Goal: Task Accomplishment & Management: Manage account settings

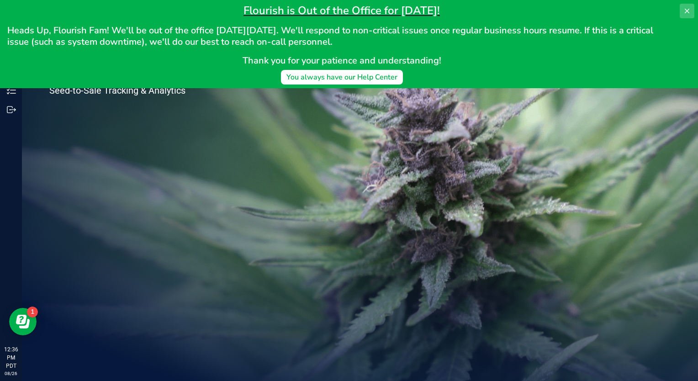
click at [687, 8] on icon at bounding box center [686, 10] width 7 height 7
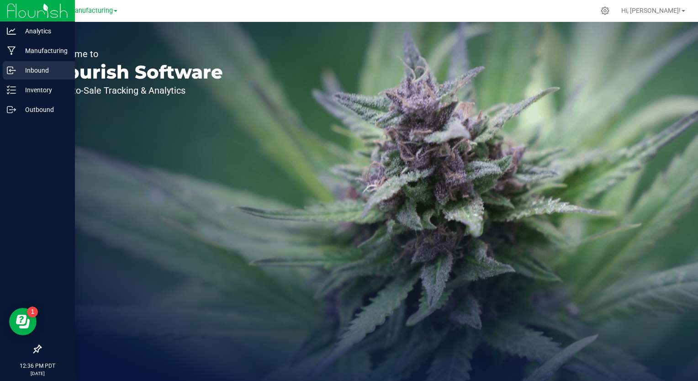
click at [39, 71] on p "Inbound" at bounding box center [43, 70] width 55 height 11
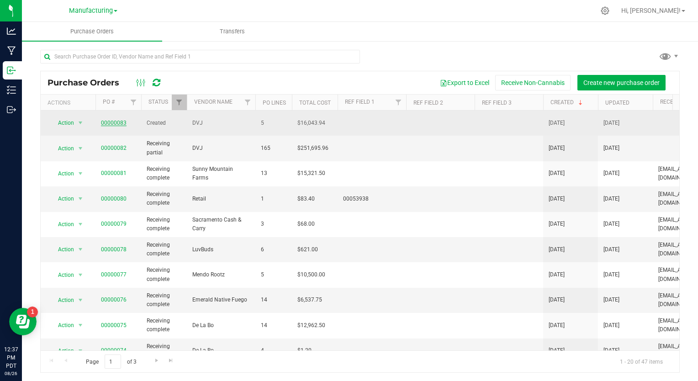
click at [114, 120] on link "00000083" at bounding box center [114, 123] width 26 height 6
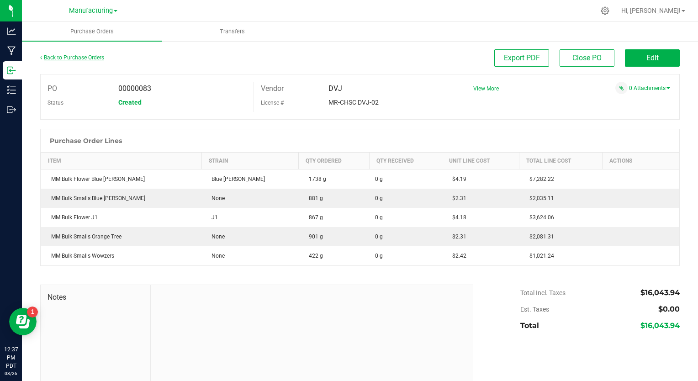
click at [54, 58] on link "Back to Purchase Orders" at bounding box center [72, 57] width 64 height 6
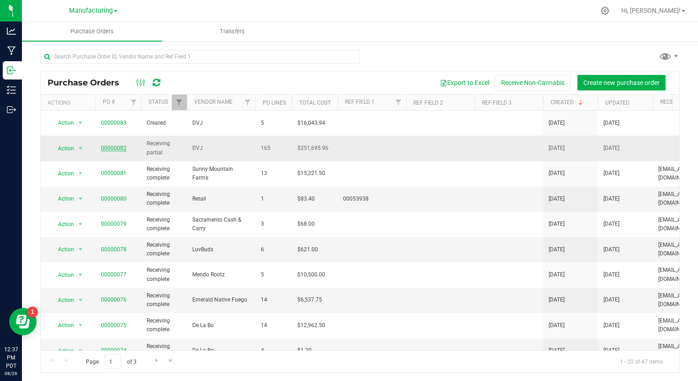
click at [115, 145] on link "00000082" at bounding box center [114, 148] width 26 height 6
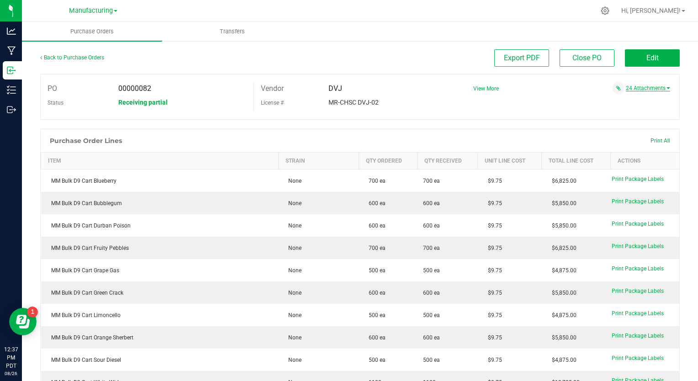
click at [666, 88] on span at bounding box center [668, 88] width 4 height 2
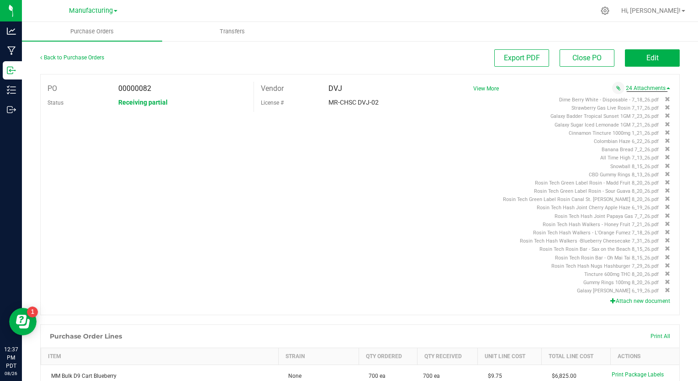
click at [614, 299] on button "Attach new document" at bounding box center [640, 301] width 60 height 8
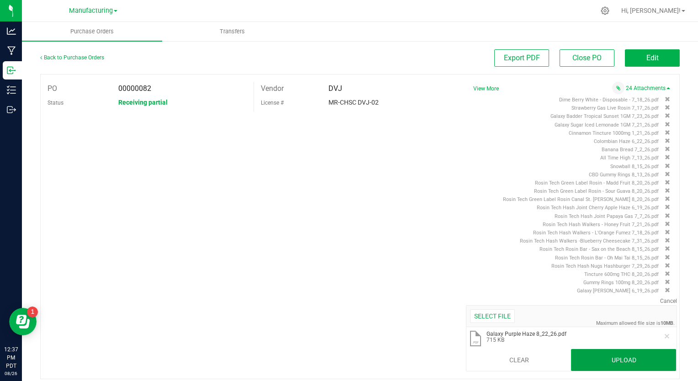
click at [583, 355] on button "Upload" at bounding box center [623, 360] width 105 height 22
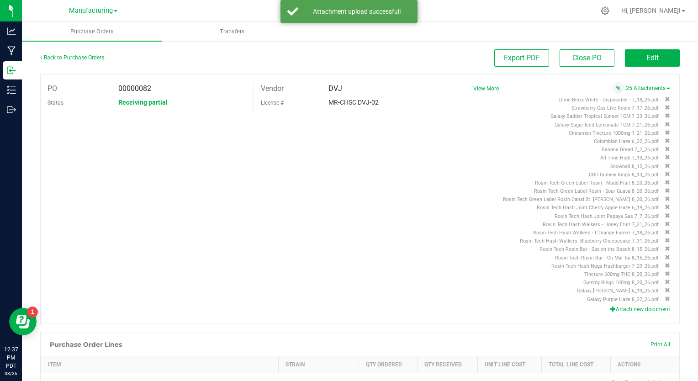
click at [610, 306] on icon "button" at bounding box center [612, 308] width 5 height 5
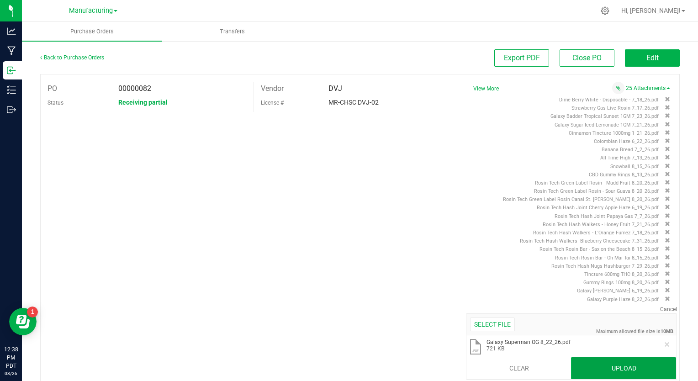
click at [603, 364] on button "Upload" at bounding box center [623, 368] width 105 height 22
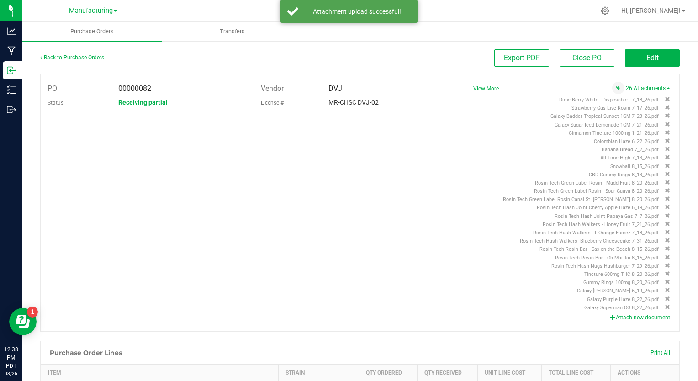
click at [420, 229] on div "PO 00000082 Status Receiving partial Vendor DVJ License # MR-CHSC DVJ-02 View M…" at bounding box center [359, 203] width 639 height 258
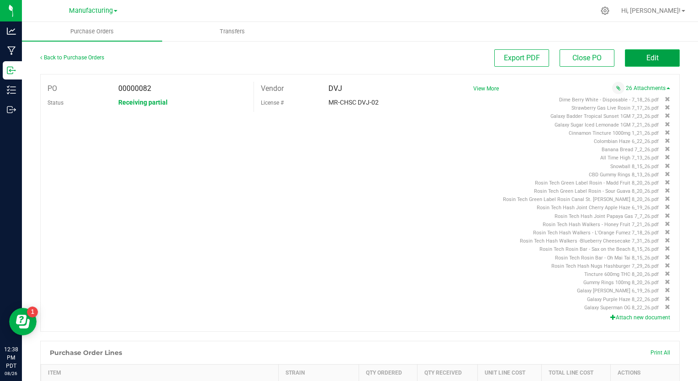
click at [646, 59] on span "Edit" at bounding box center [652, 57] width 12 height 9
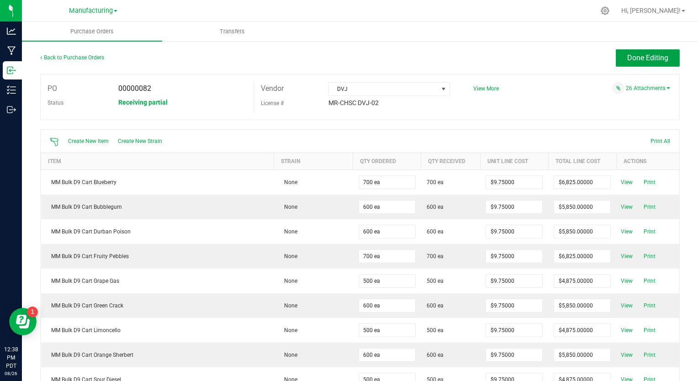
click at [641, 59] on span "Done Editing" at bounding box center [647, 57] width 41 height 9
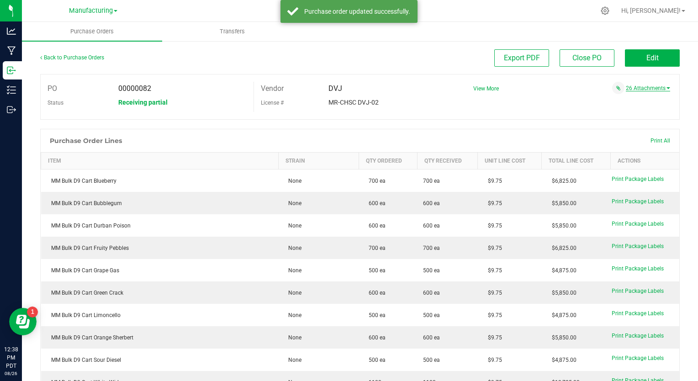
click at [651, 89] on link "26 Attachments" at bounding box center [648, 88] width 44 height 6
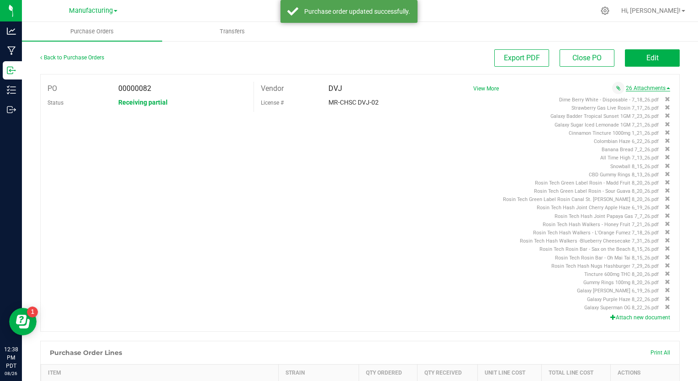
click at [651, 89] on link "26 Attachments" at bounding box center [648, 88] width 44 height 6
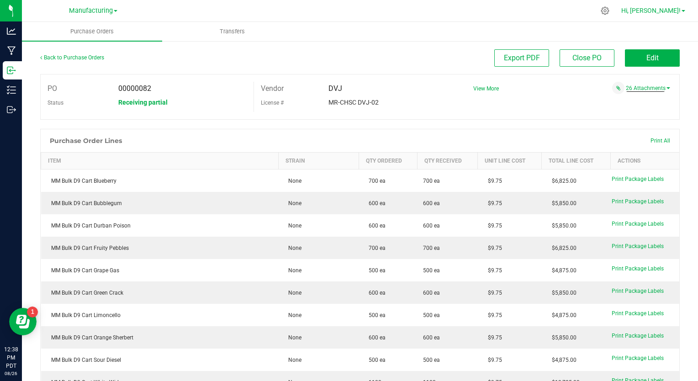
click at [681, 11] on link "Hi, [PERSON_NAME]!" at bounding box center [652, 11] width 71 height 10
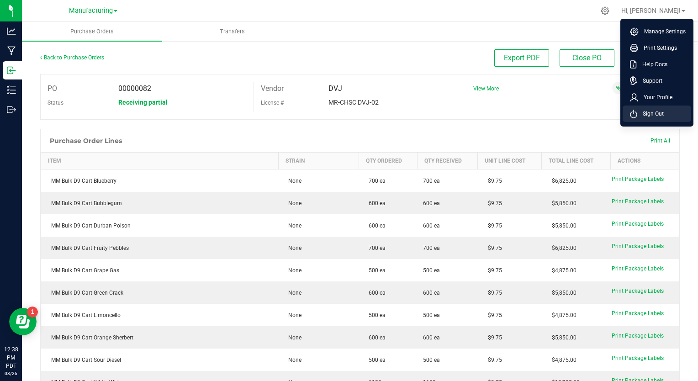
click at [644, 112] on span "Sign Out" at bounding box center [650, 113] width 26 height 9
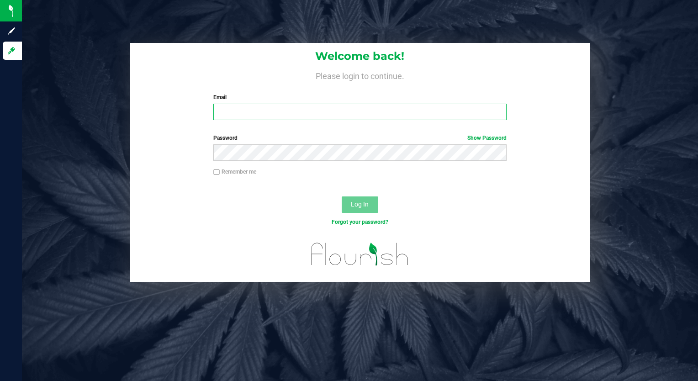
type input "[EMAIL_ADDRESS][DOMAIN_NAME]"
